Goal: Task Accomplishment & Management: Complete application form

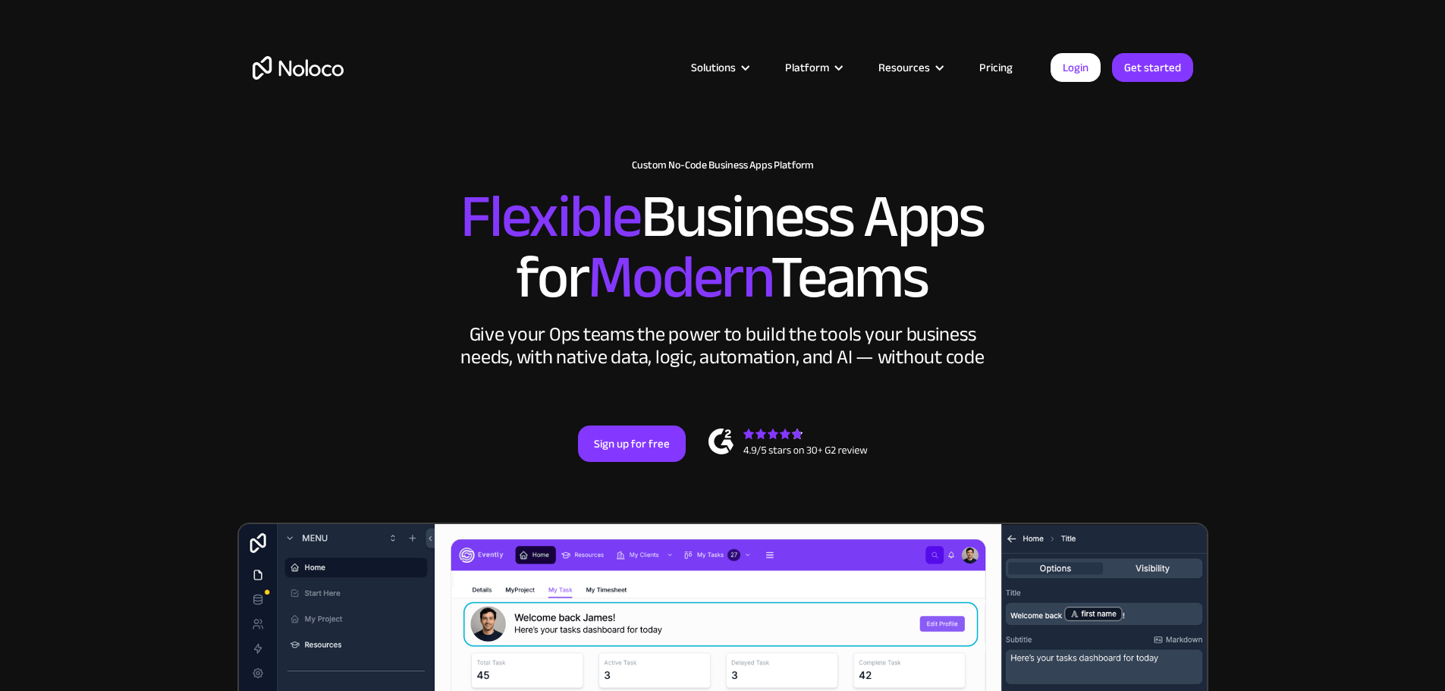
click at [992, 59] on link "Pricing" at bounding box center [995, 68] width 71 height 20
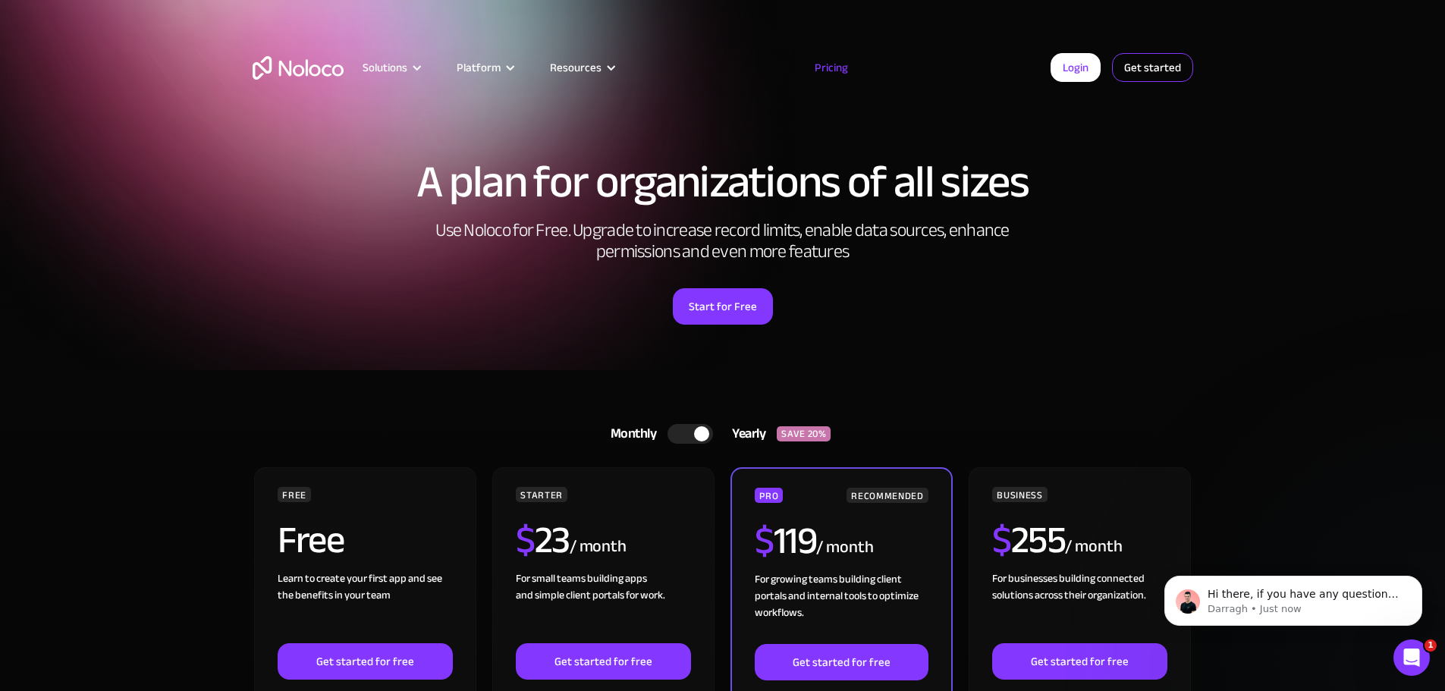
click at [1164, 69] on link "Get started" at bounding box center [1152, 67] width 81 height 29
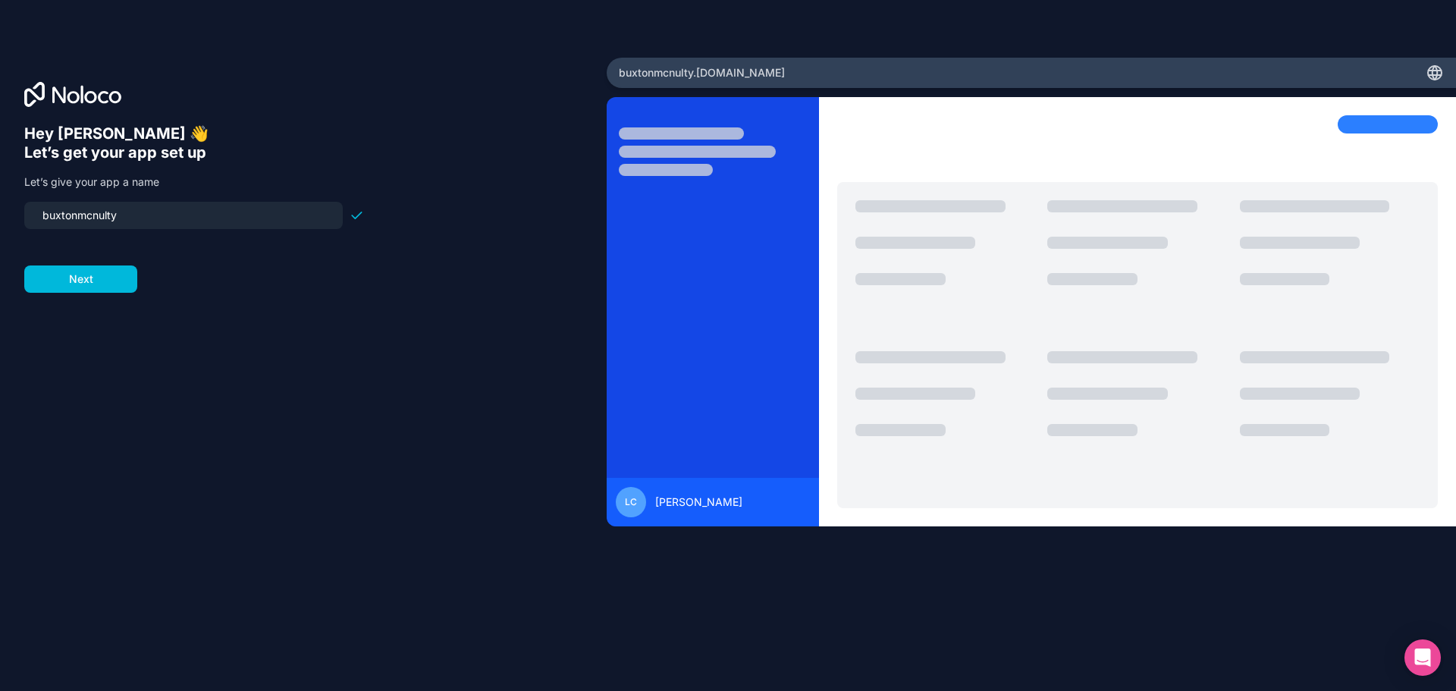
drag, startPoint x: 140, startPoint y: 210, endPoint x: 74, endPoint y: 213, distance: 66.1
click at [74, 213] on input "buxtonmcnulty" at bounding box center [183, 215] width 300 height 21
click at [75, 212] on input "buxtonmcnulty" at bounding box center [183, 215] width 300 height 21
type input "b"
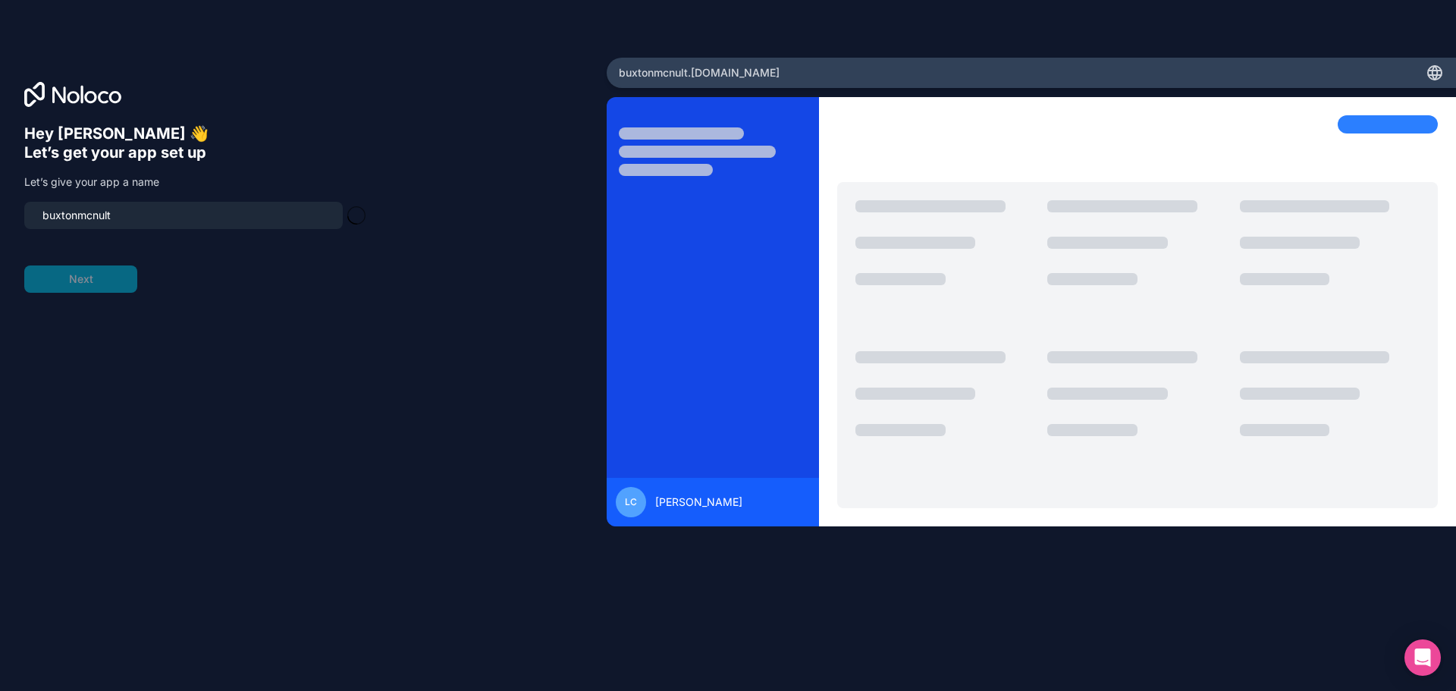
type input "buxtonmcnulty"
click at [83, 280] on button "Next" at bounding box center [80, 278] width 113 height 27
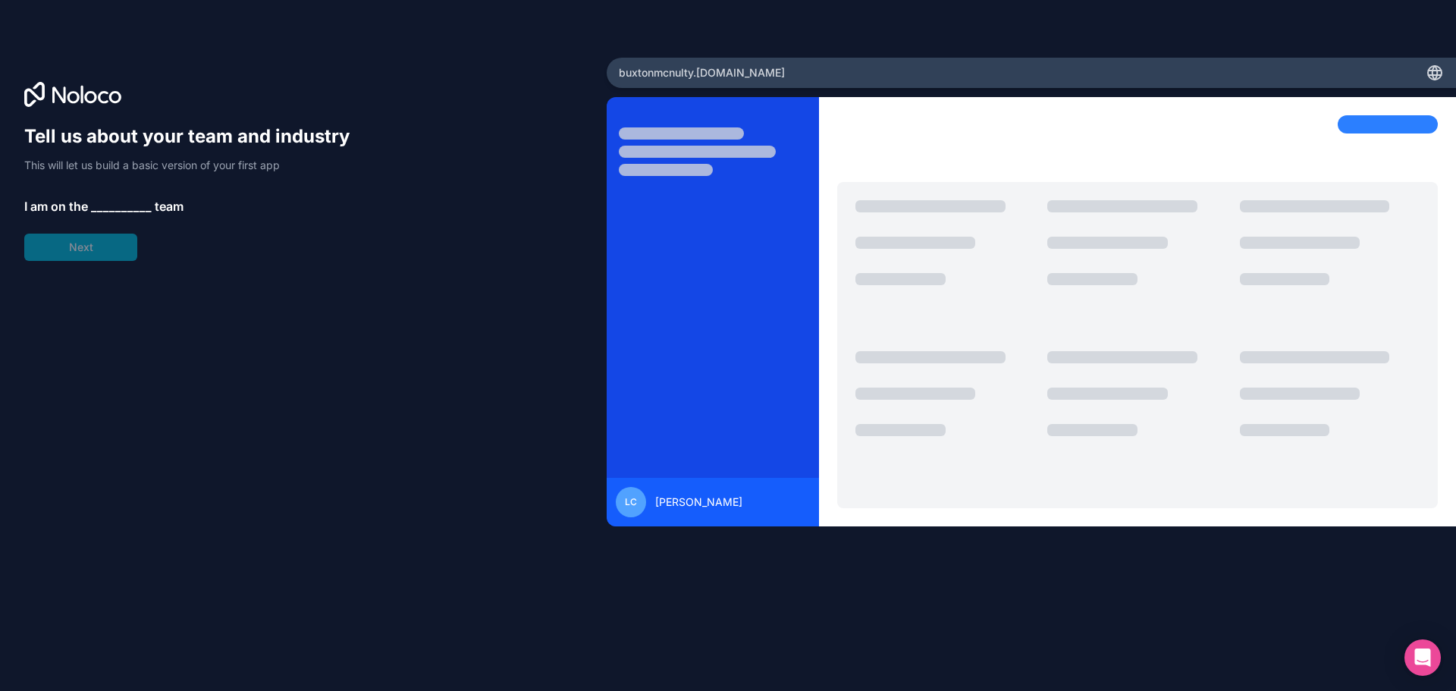
click at [107, 207] on span "__________" at bounding box center [121, 206] width 61 height 18
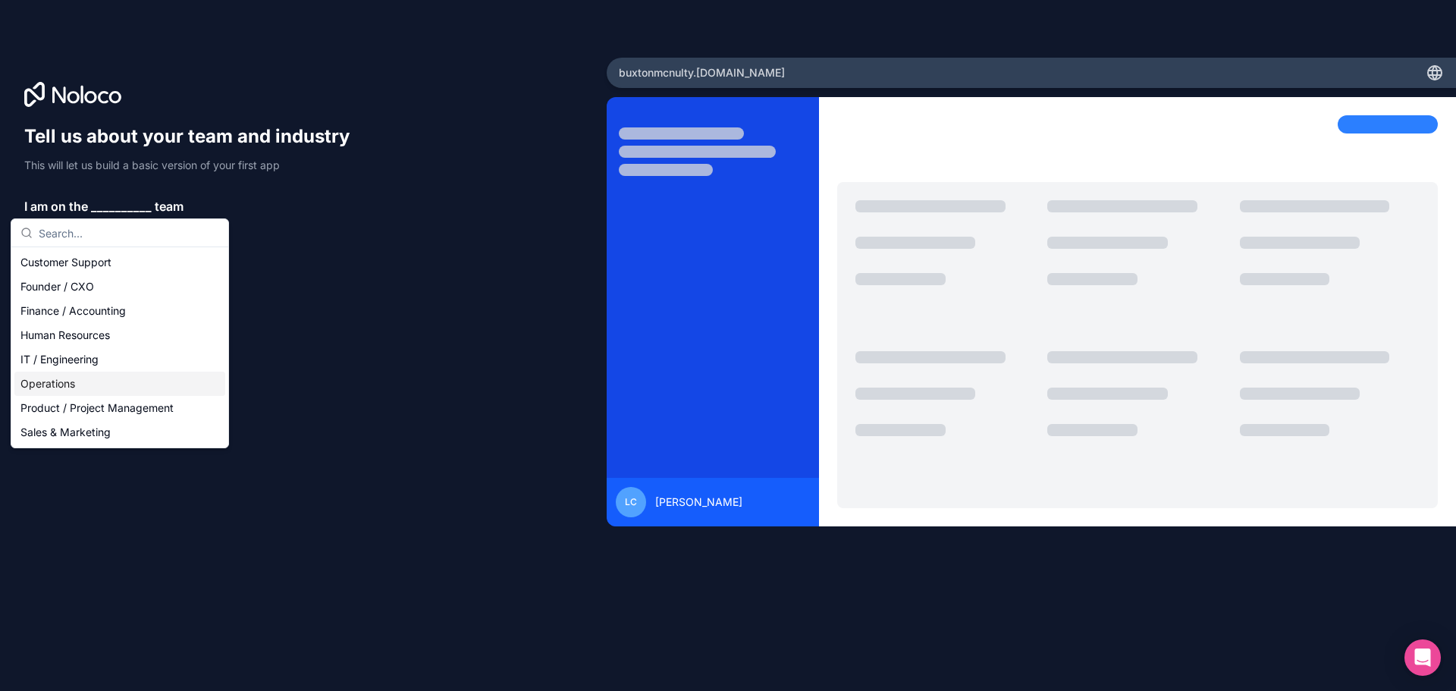
click at [62, 385] on div "Operations" at bounding box center [119, 384] width 211 height 24
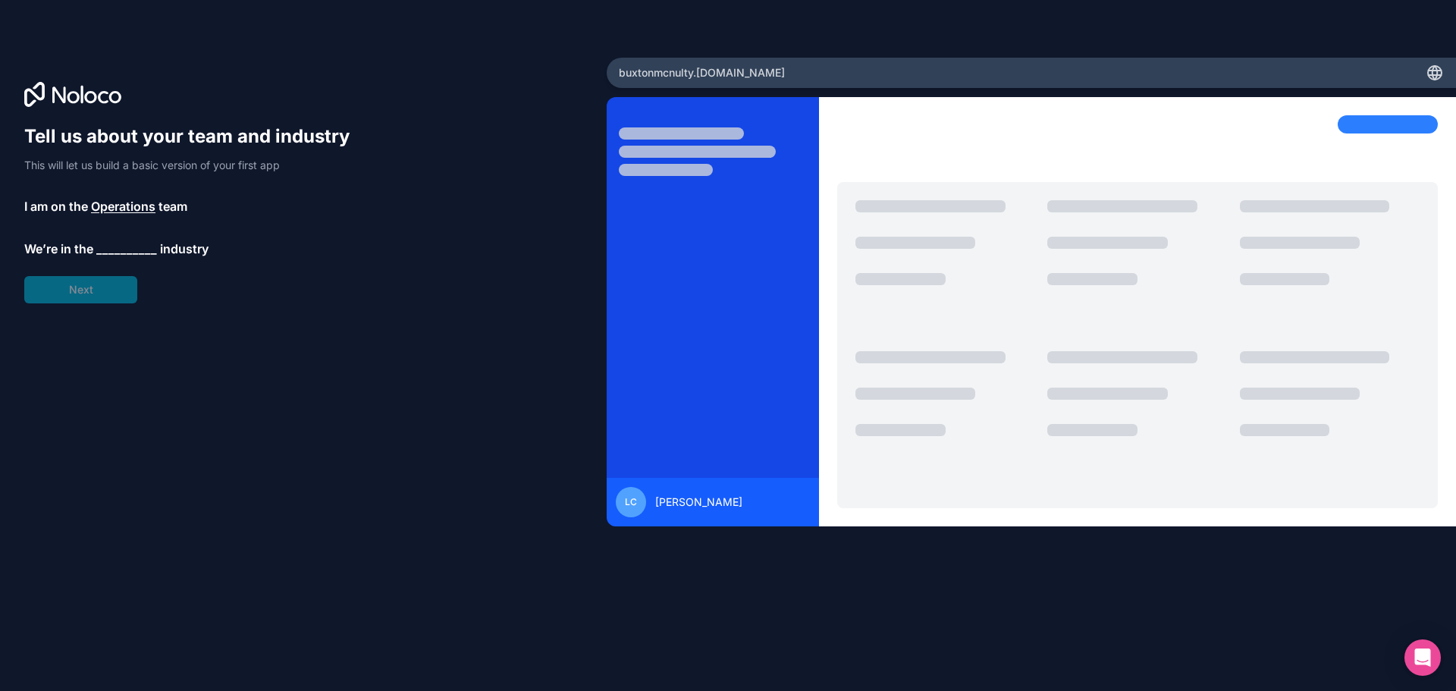
click at [117, 247] on span "__________" at bounding box center [126, 249] width 61 height 18
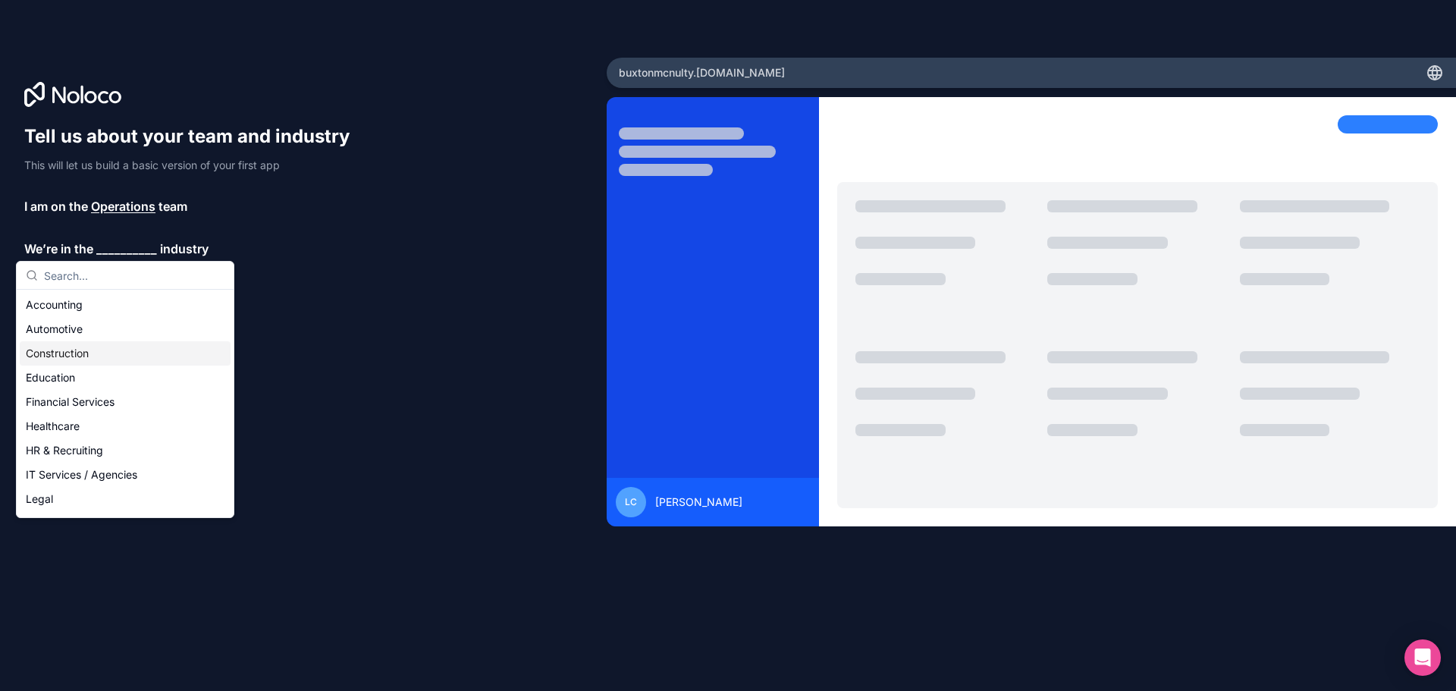
drag, startPoint x: 89, startPoint y: 352, endPoint x: 75, endPoint y: 352, distance: 14.4
click at [89, 353] on div "Construction" at bounding box center [125, 353] width 211 height 24
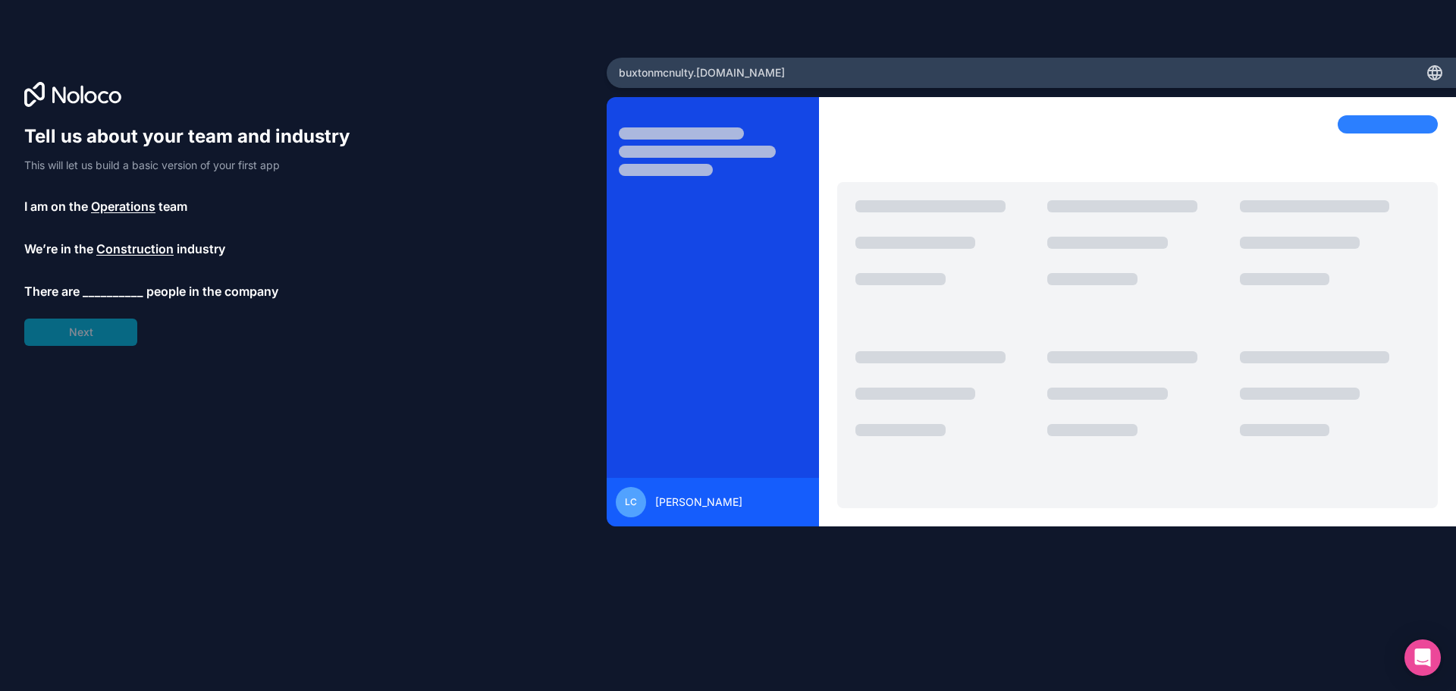
click at [114, 289] on span "__________" at bounding box center [113, 291] width 61 height 18
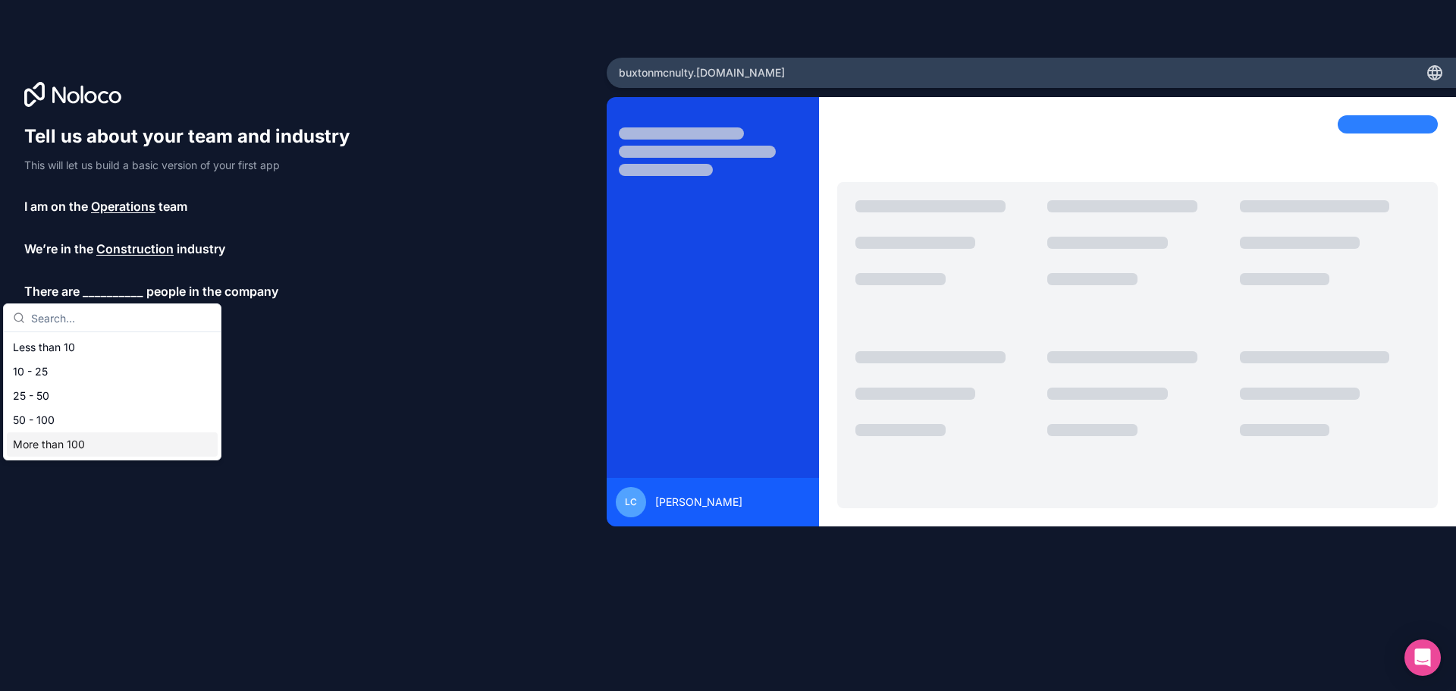
drag, startPoint x: 63, startPoint y: 441, endPoint x: 69, endPoint y: 419, distance: 22.8
click at [64, 441] on div "More than 100" at bounding box center [112, 444] width 211 height 24
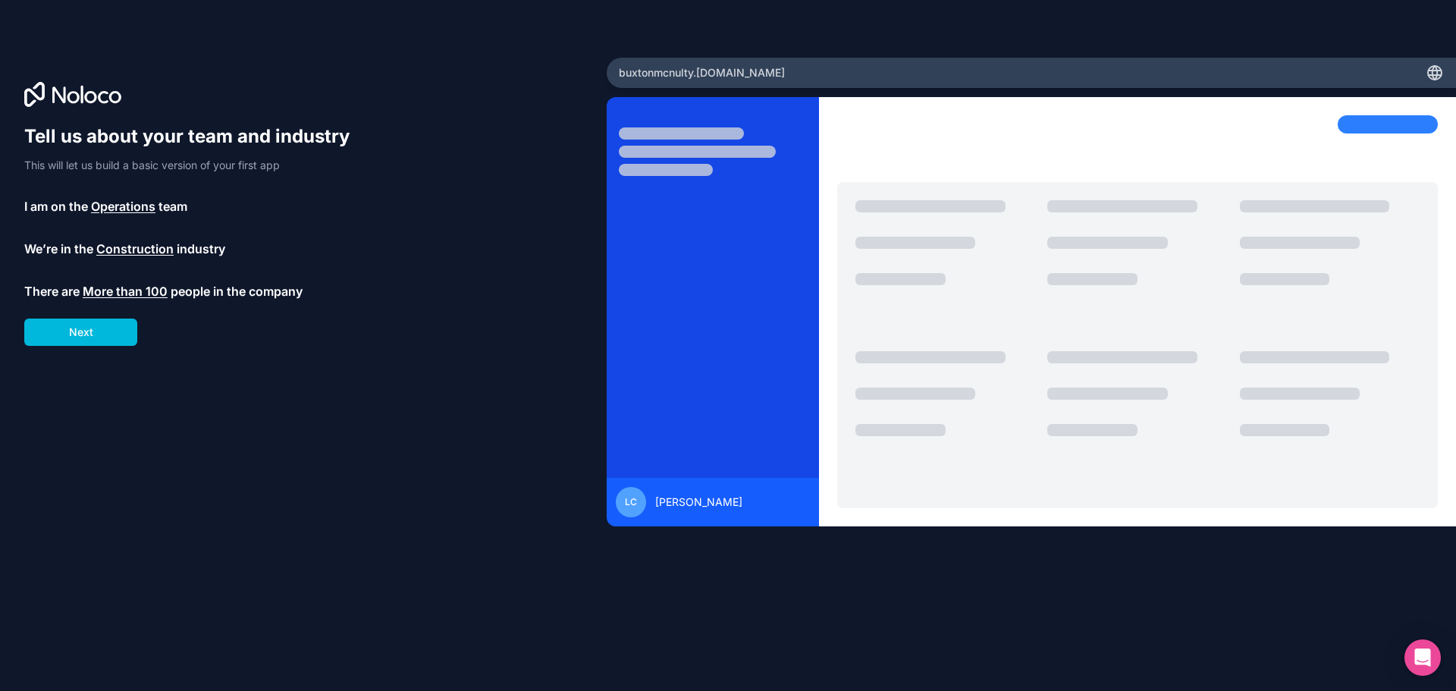
click at [102, 330] on button "Next" at bounding box center [80, 332] width 113 height 27
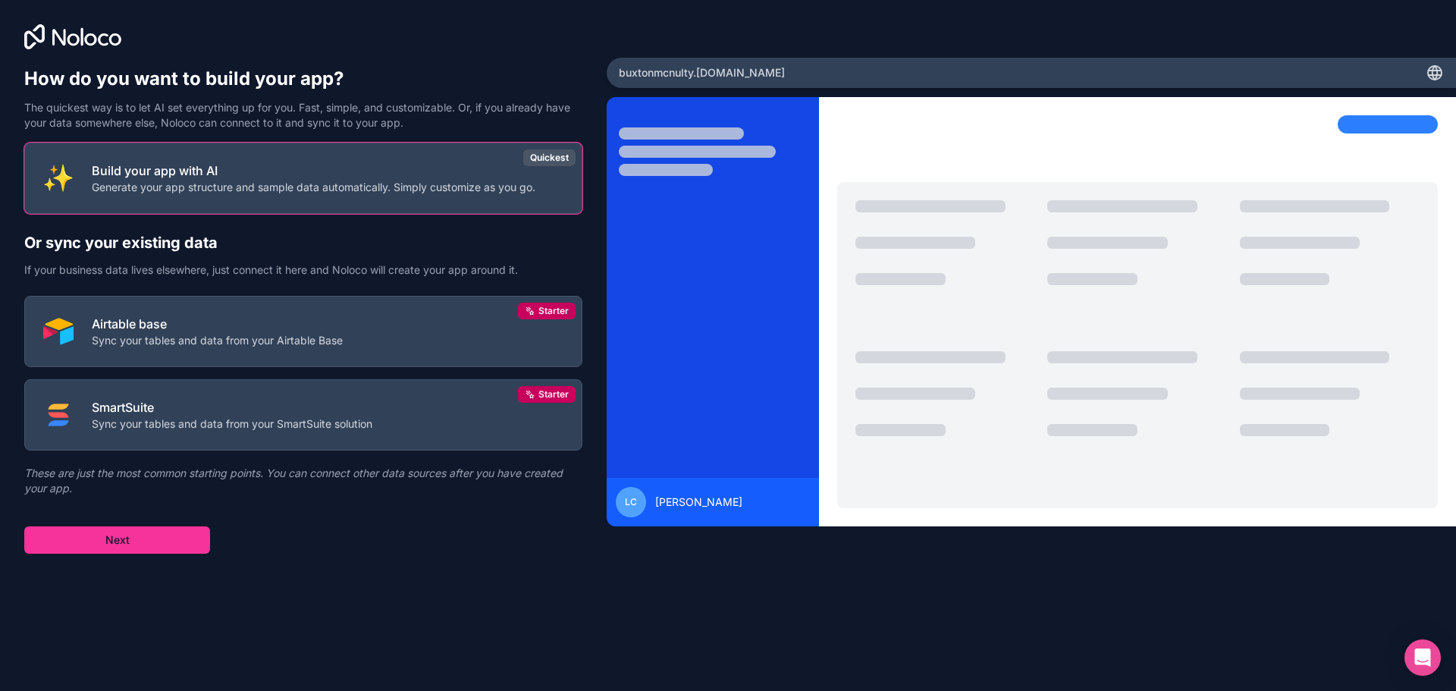
click at [269, 162] on p "Build your app with AI" at bounding box center [314, 171] width 444 height 18
click at [137, 533] on button "Next" at bounding box center [117, 539] width 186 height 27
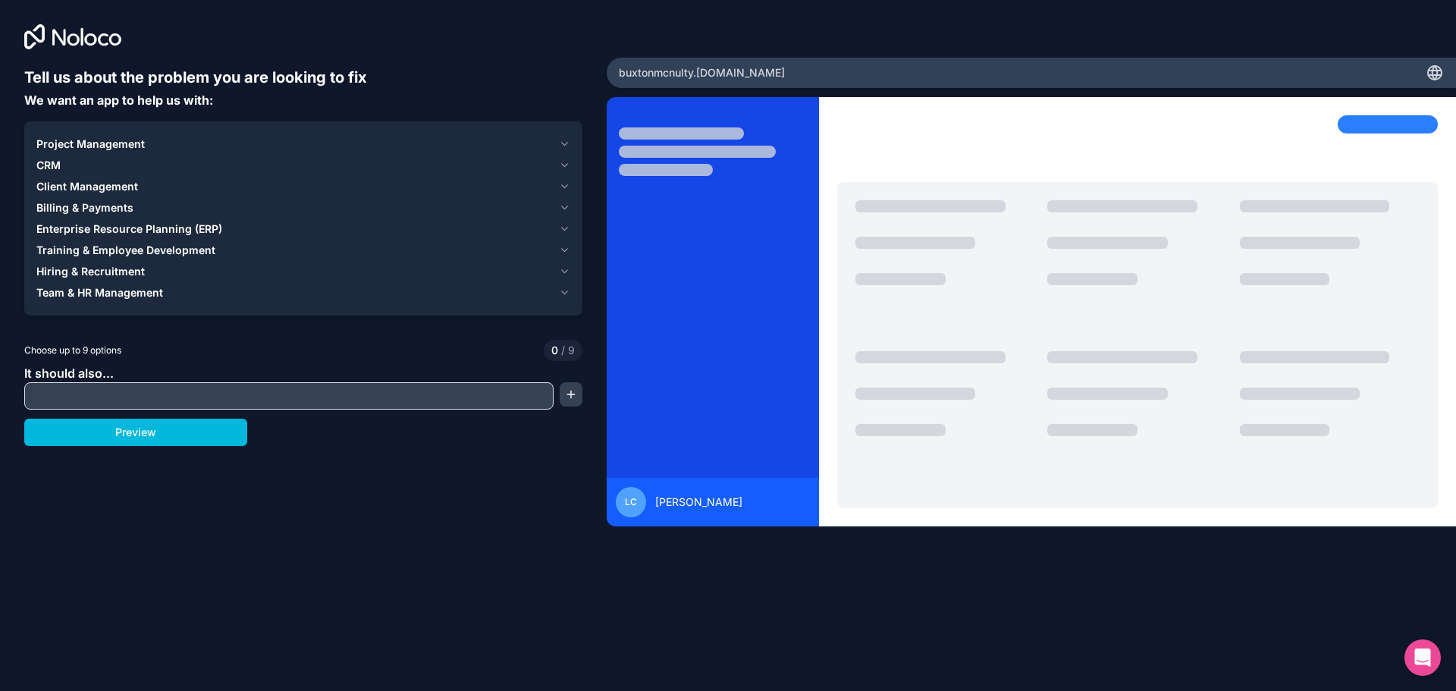
click at [115, 138] on span "Project Management" at bounding box center [90, 144] width 108 height 15
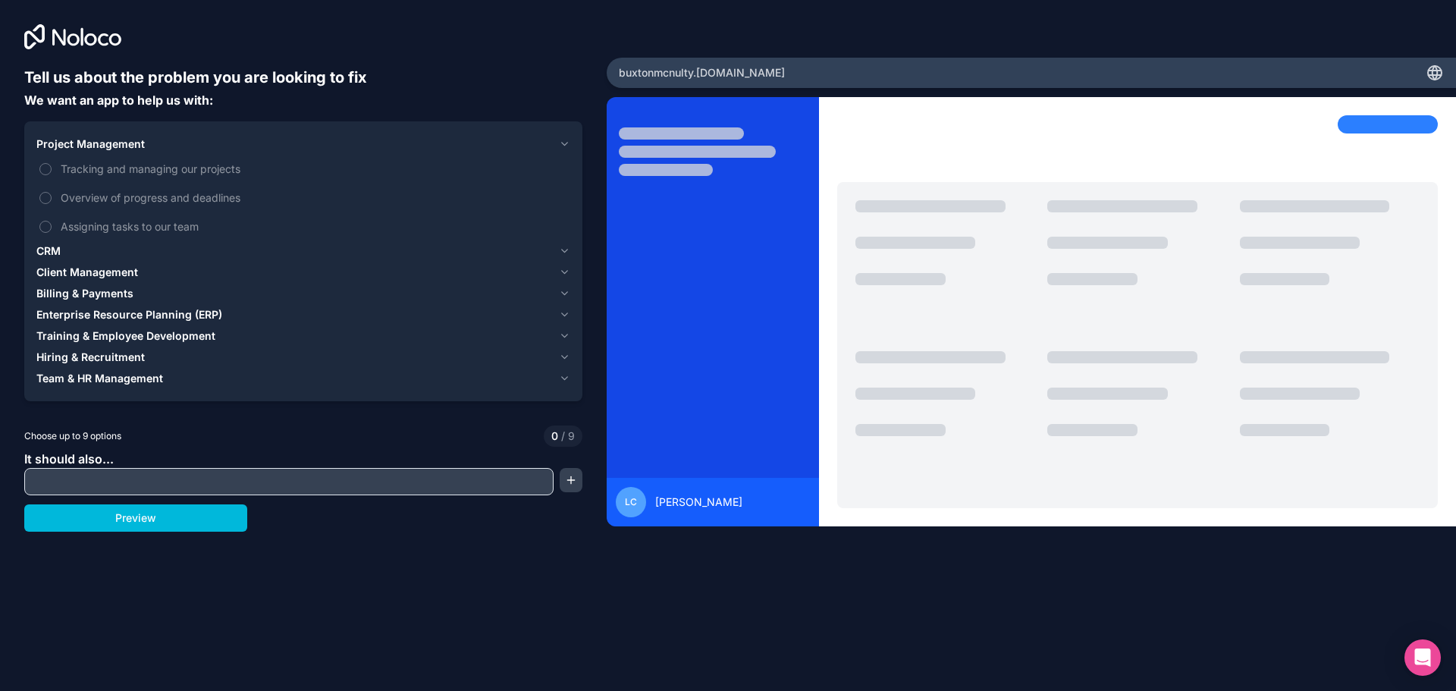
click at [151, 172] on span "Tracking and managing our projects" at bounding box center [314, 169] width 507 height 16
click at [52, 172] on button "Tracking and managing our projects" at bounding box center [45, 169] width 12 height 12
drag, startPoint x: 62, startPoint y: 196, endPoint x: 91, endPoint y: 218, distance: 36.3
click at [61, 196] on span "Overview of progress and deadlines" at bounding box center [314, 198] width 507 height 16
click at [52, 196] on button "Overview of progress and deadlines" at bounding box center [45, 198] width 12 height 12
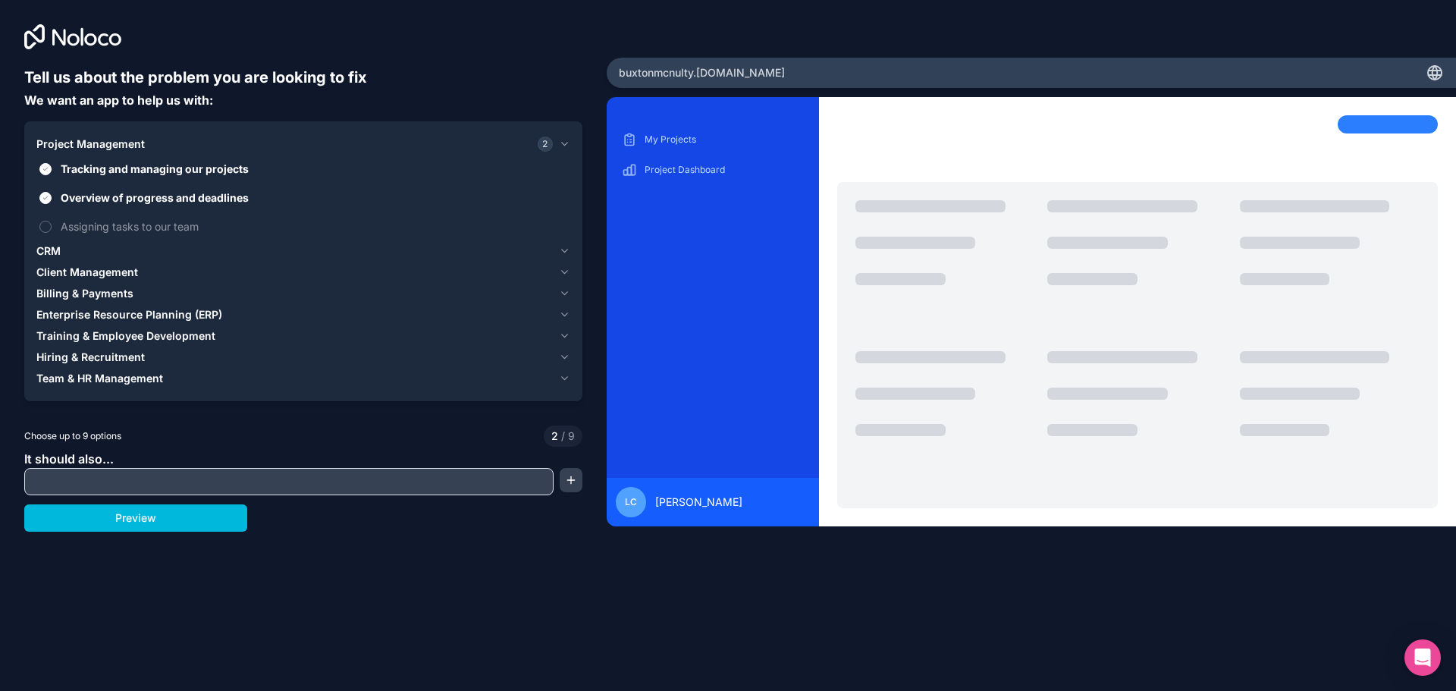
click at [83, 228] on span "Assigning tasks to our team" at bounding box center [314, 226] width 507 height 16
click at [52, 228] on button "Assigning tasks to our team" at bounding box center [45, 227] width 12 height 12
click at [55, 246] on span "CRM" at bounding box center [48, 250] width 24 height 15
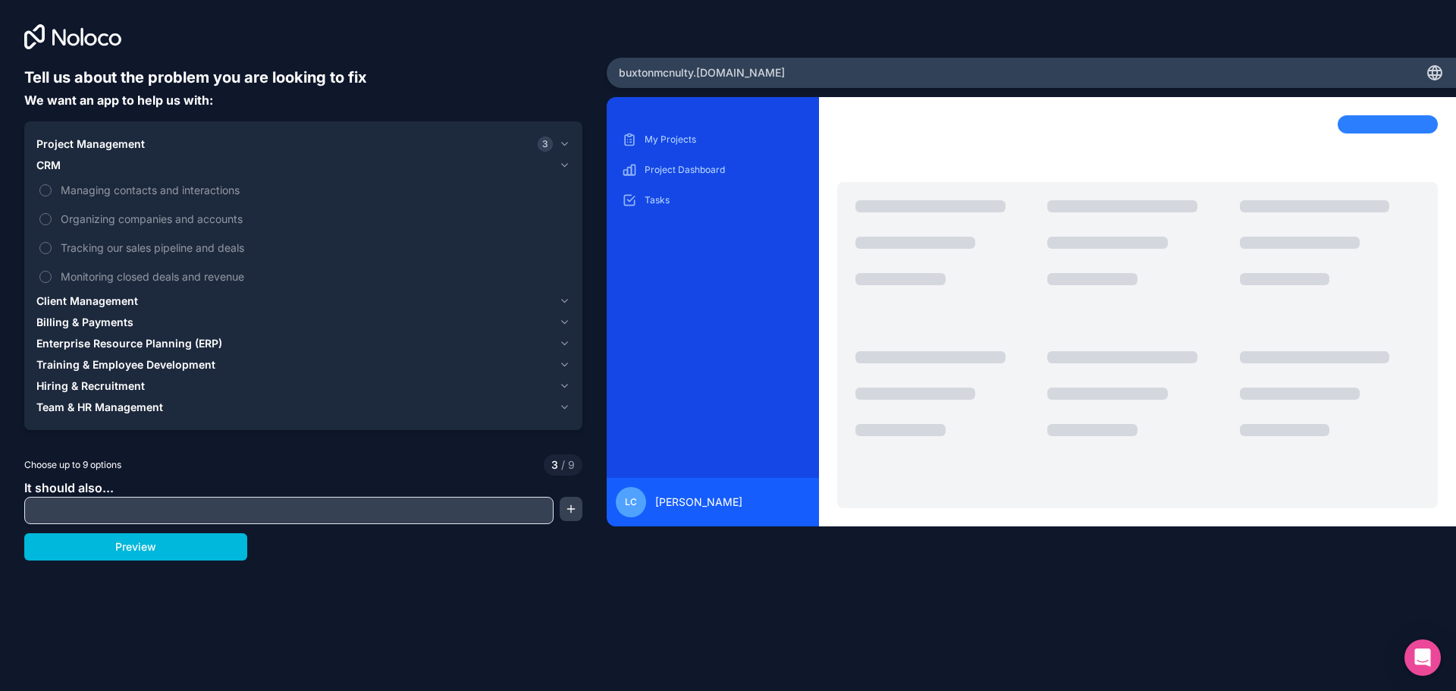
click at [148, 297] on div "Client Management" at bounding box center [294, 301] width 516 height 15
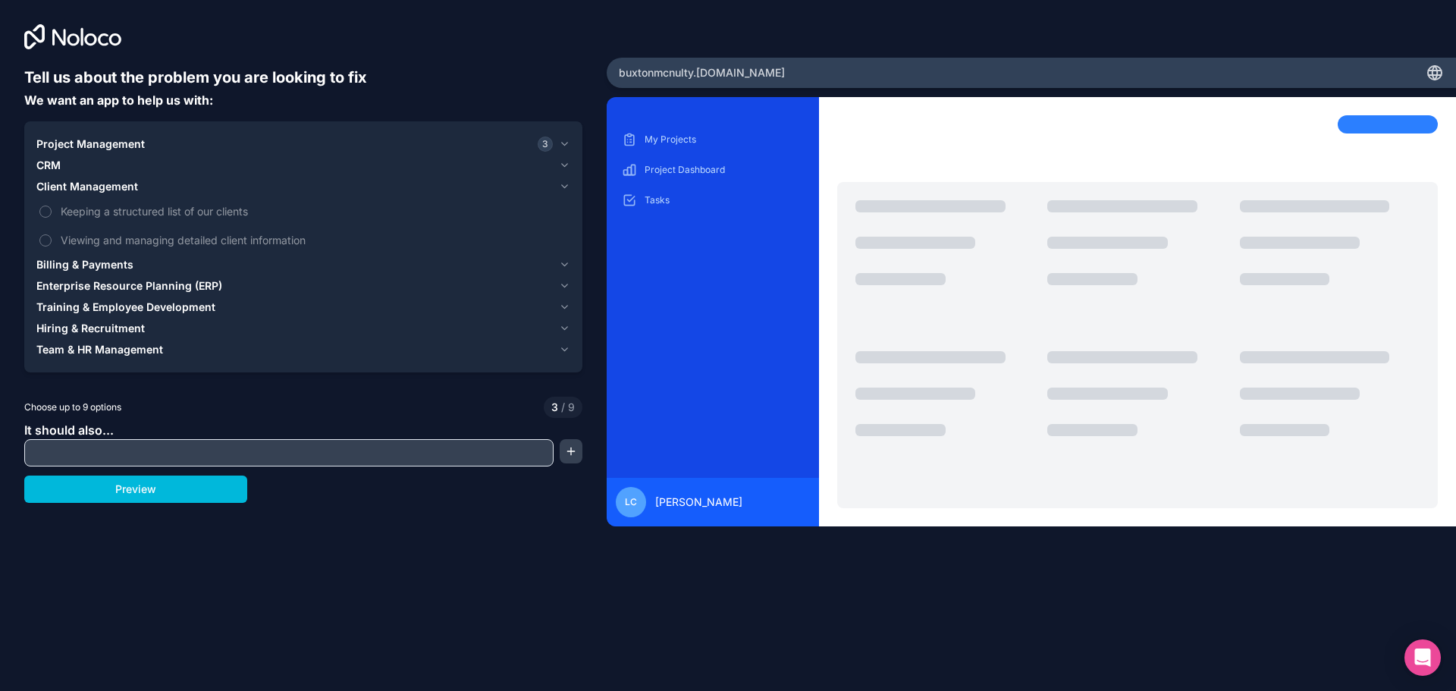
click at [158, 261] on div "Billing & Payments" at bounding box center [294, 264] width 516 height 15
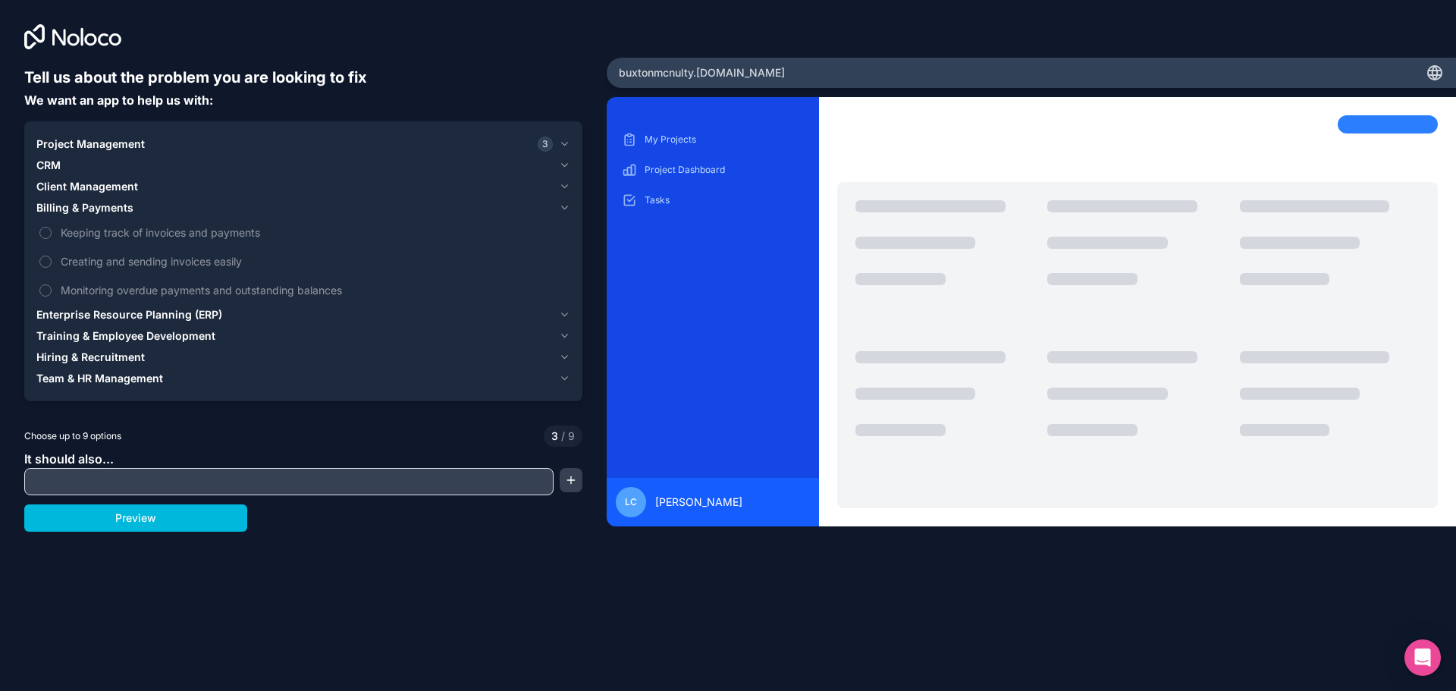
click at [50, 224] on label "Keeping track of invoices and payments" at bounding box center [303, 232] width 534 height 28
click at [50, 227] on button "Keeping track of invoices and payments" at bounding box center [45, 233] width 12 height 12
click at [47, 295] on button "Monitoring overdue payments and outstanding balances" at bounding box center [45, 290] width 12 height 12
click at [115, 312] on span "Enterprise Resource Planning (ERP)" at bounding box center [129, 314] width 186 height 15
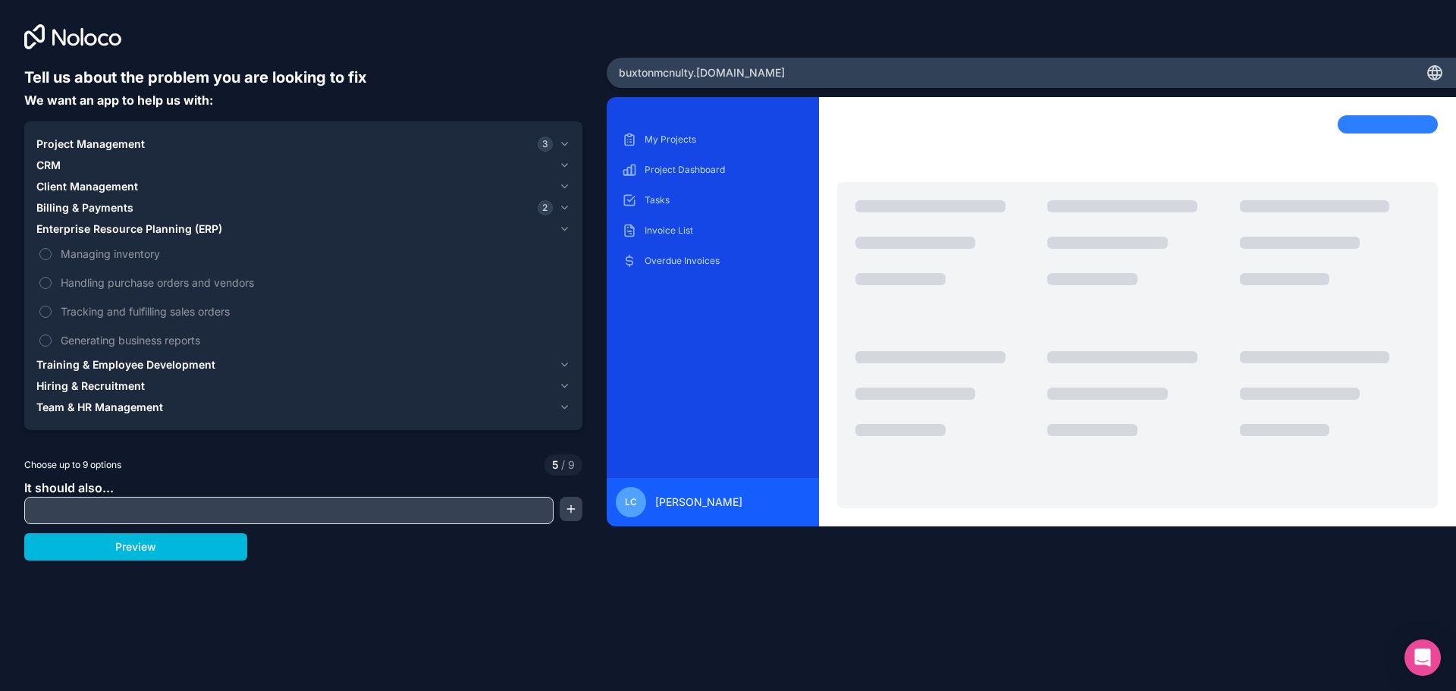
click at [98, 362] on span "Training & Employee Development" at bounding box center [125, 364] width 179 height 15
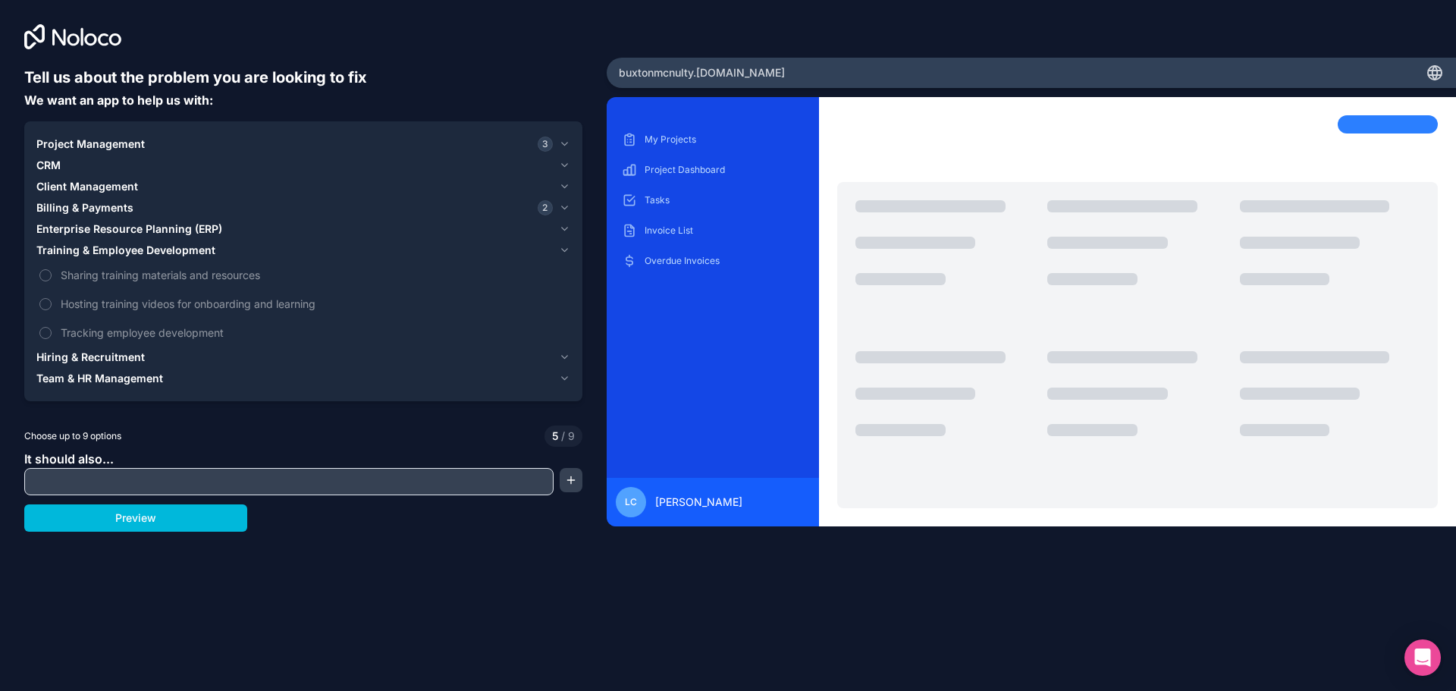
click at [142, 356] on span "Hiring & Recruitment" at bounding box center [90, 357] width 108 height 15
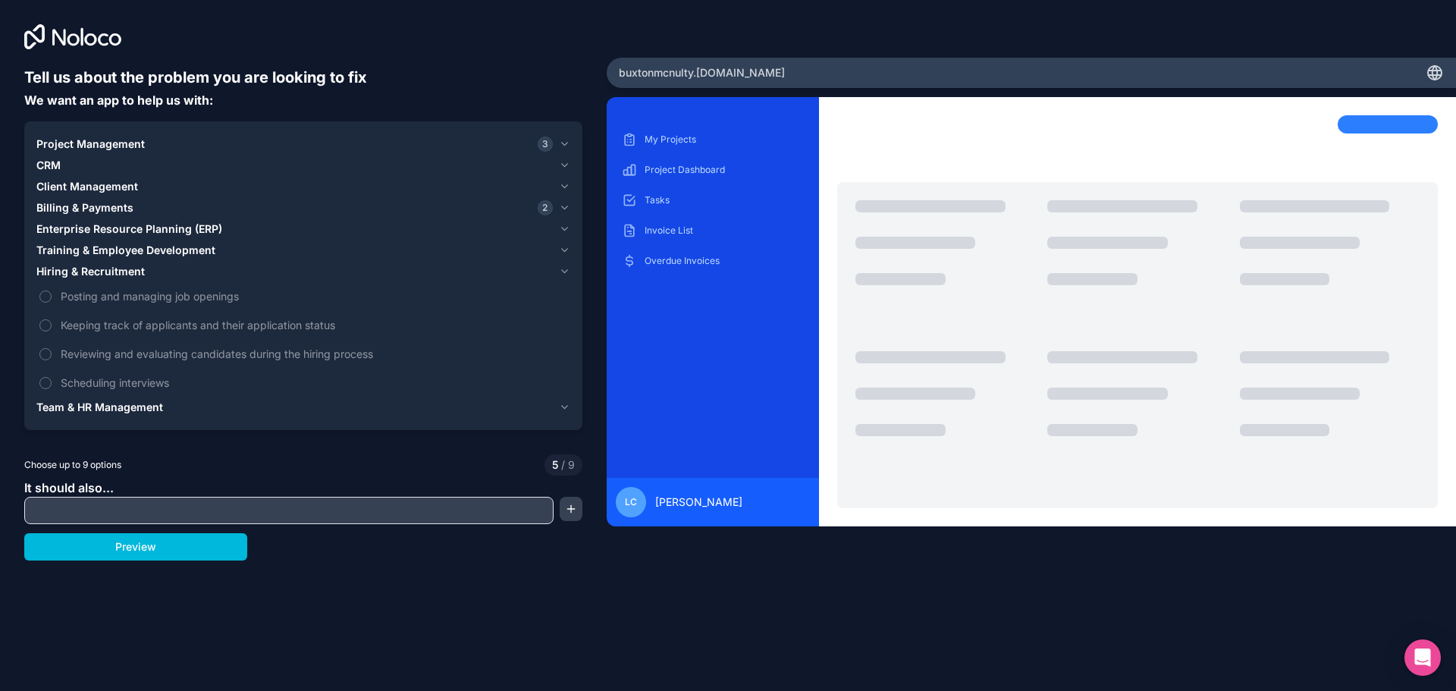
click at [145, 407] on span "Team & HR Management" at bounding box center [99, 407] width 127 height 15
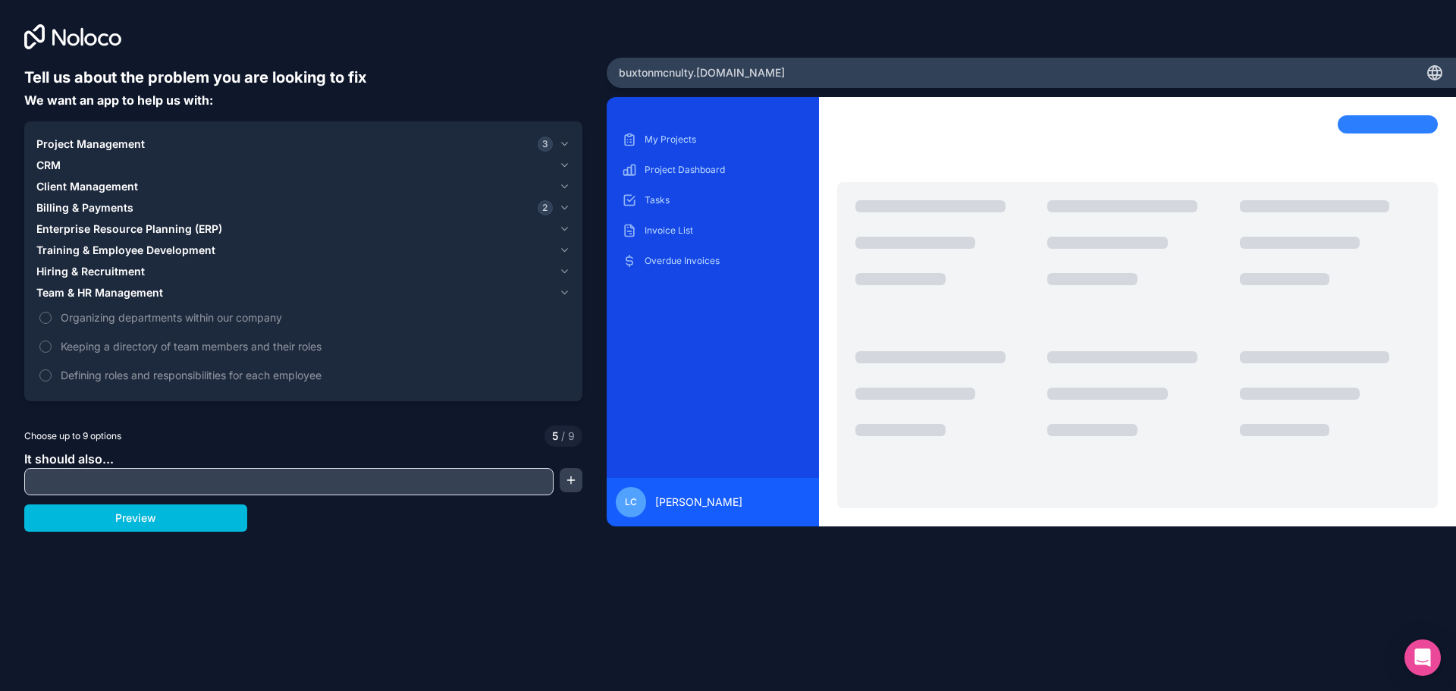
click at [130, 483] on input "text" at bounding box center [289, 481] width 522 height 21
click at [162, 477] on input "text" at bounding box center [289, 481] width 522 height 21
paste input "Please can you generate an app for a construction company specialising in pipe …"
drag, startPoint x: 543, startPoint y: 483, endPoint x: 11, endPoint y: 443, distance: 533.2
click at [0, 366] on html "Tell us about the problem you are looking to fix We want an app to help us with…" at bounding box center [728, 345] width 1456 height 691
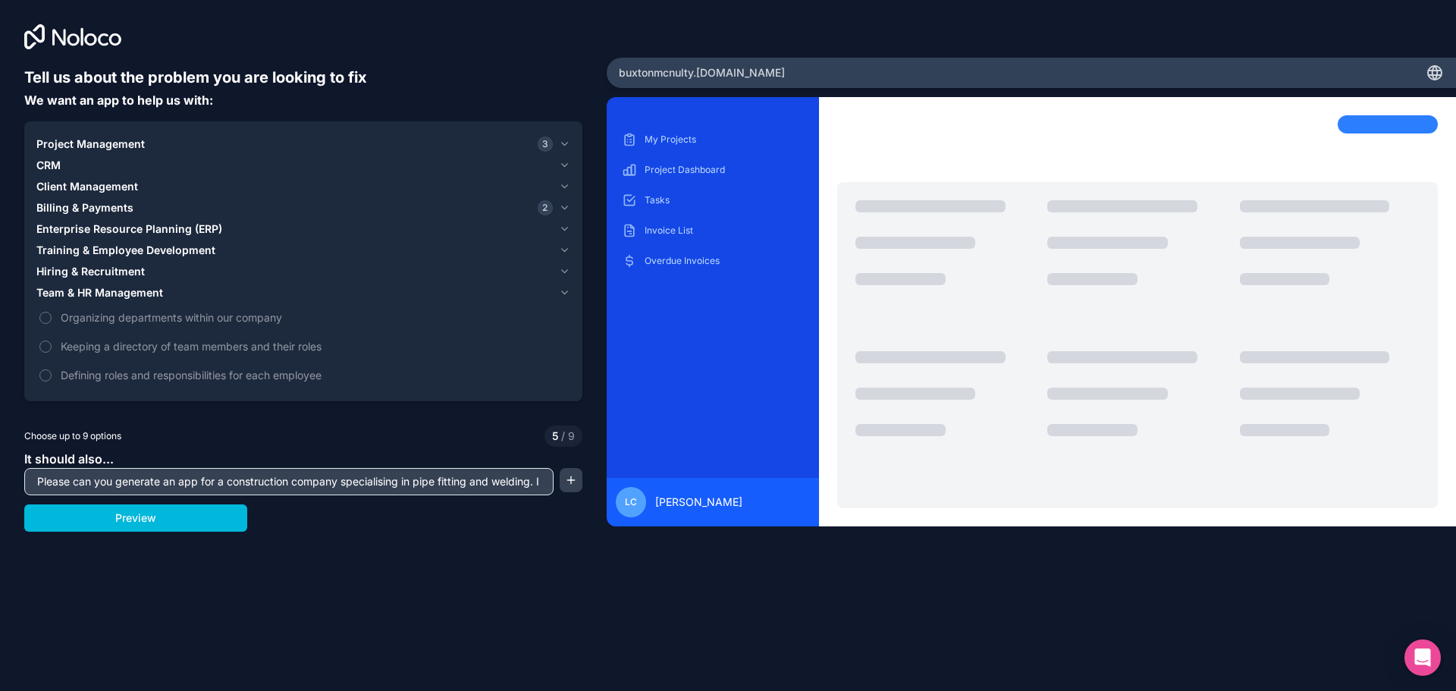
type input "Please can you generate an app for a construction company specialising in pipe …"
click at [165, 521] on button "Preview" at bounding box center [135, 517] width 223 height 27
